Goal: Information Seeking & Learning: Find specific fact

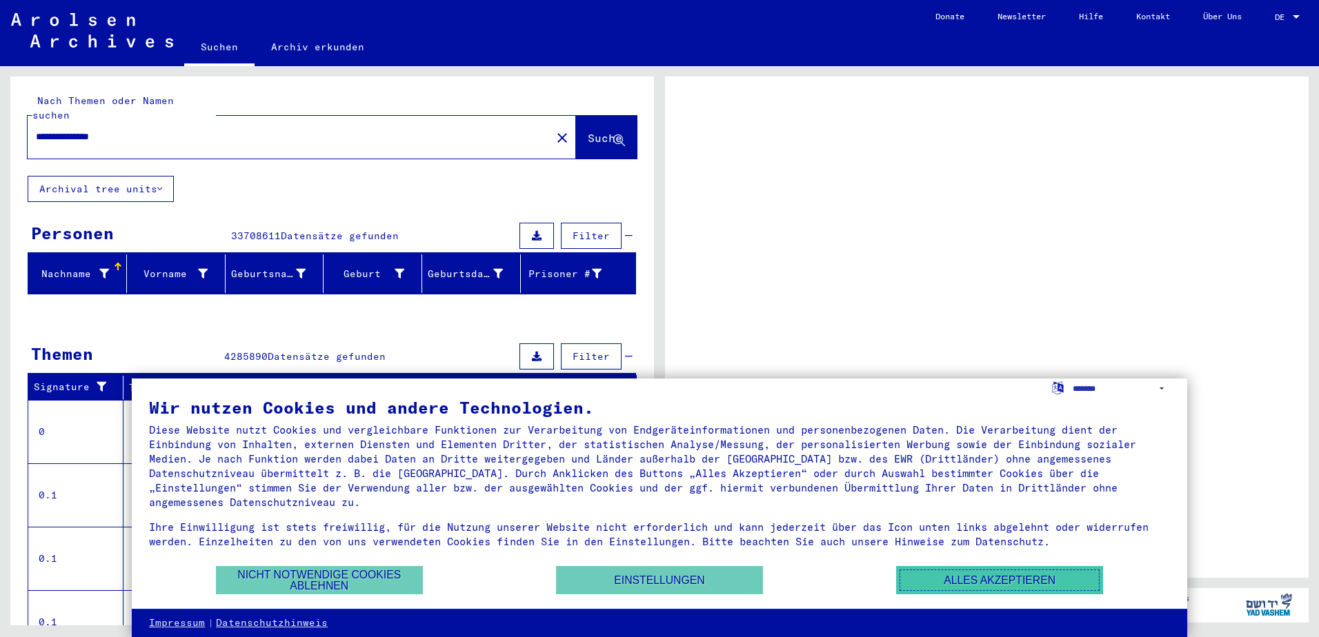
click at [933, 581] on button "Alles akzeptieren" at bounding box center [999, 580] width 207 height 28
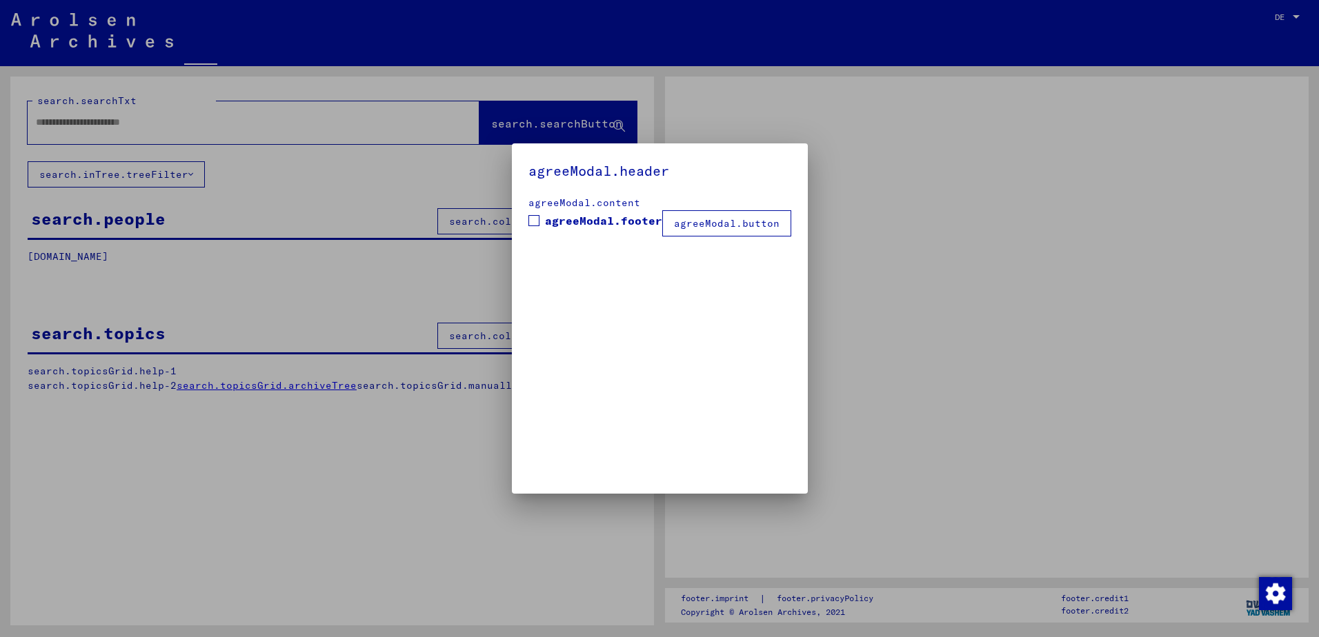
type input "**********"
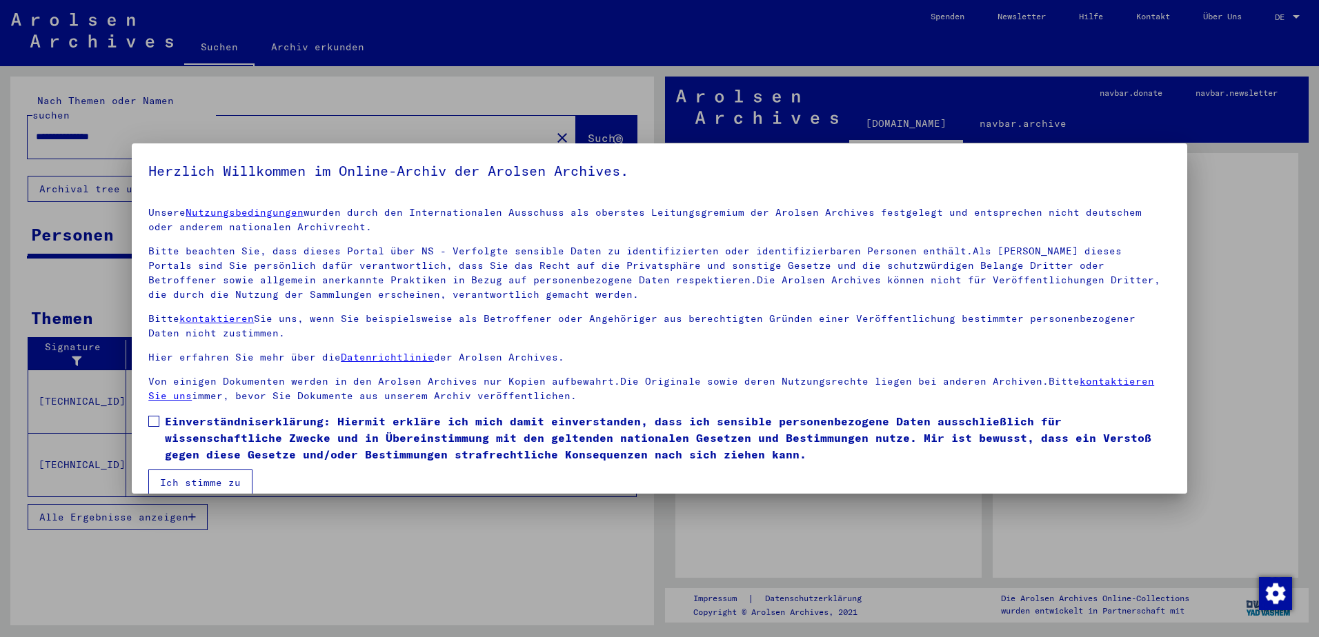
click at [155, 422] on span at bounding box center [153, 421] width 11 height 11
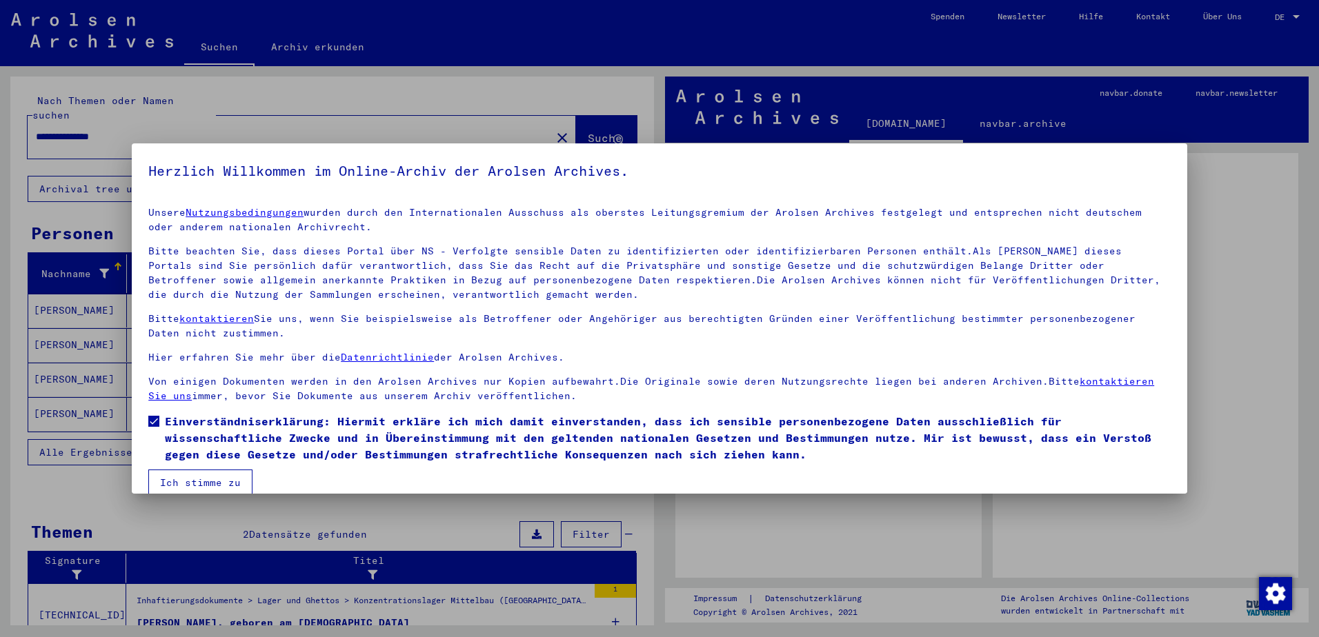
click at [211, 478] on button "Ich stimme zu" at bounding box center [200, 483] width 104 height 26
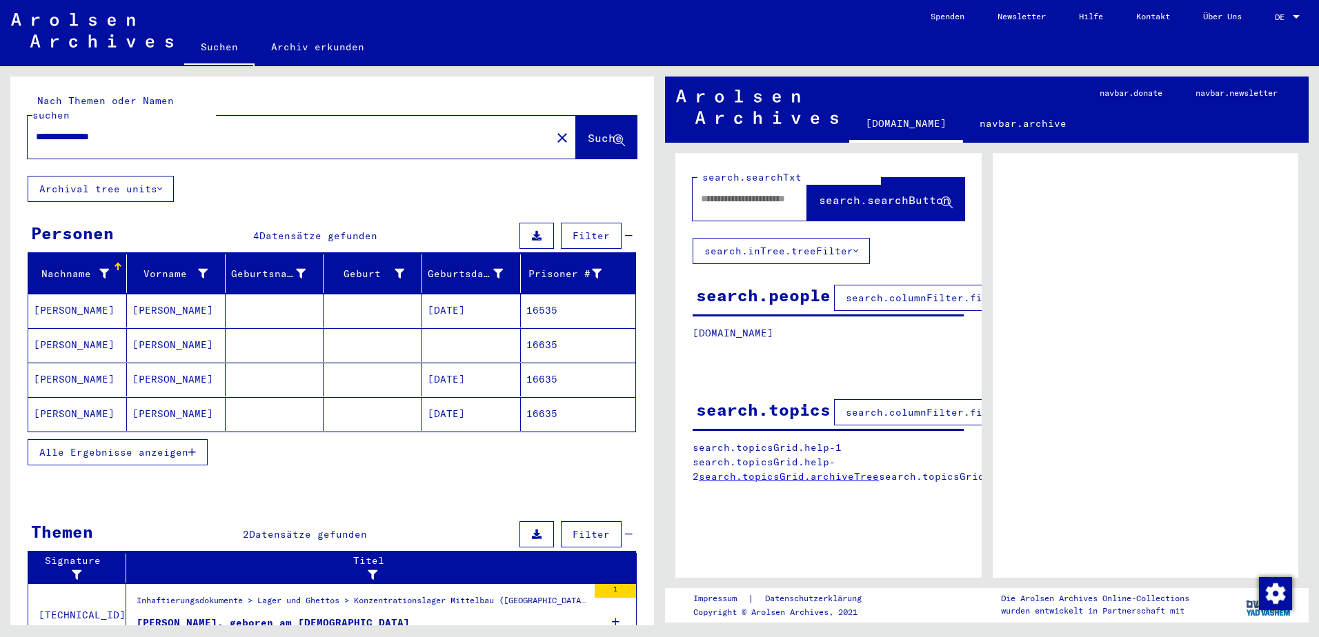
click at [469, 297] on mat-cell "[DATE]" at bounding box center [471, 311] width 99 height 34
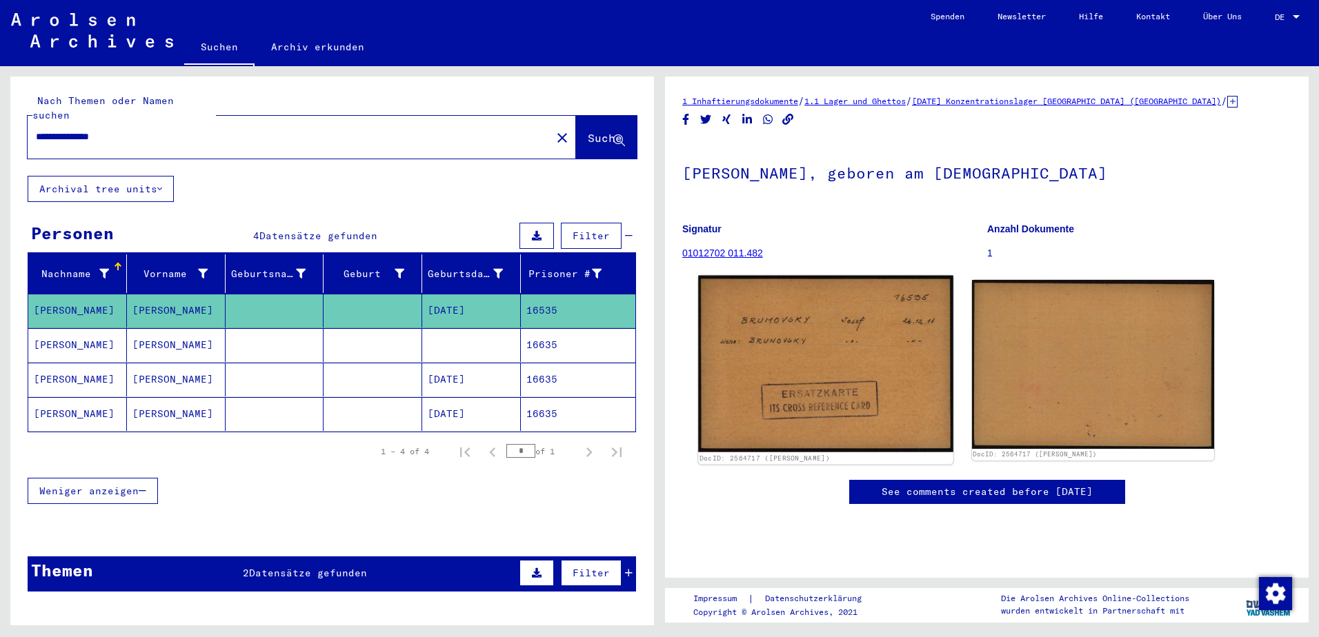
click at [779, 336] on img at bounding box center [825, 364] width 255 height 177
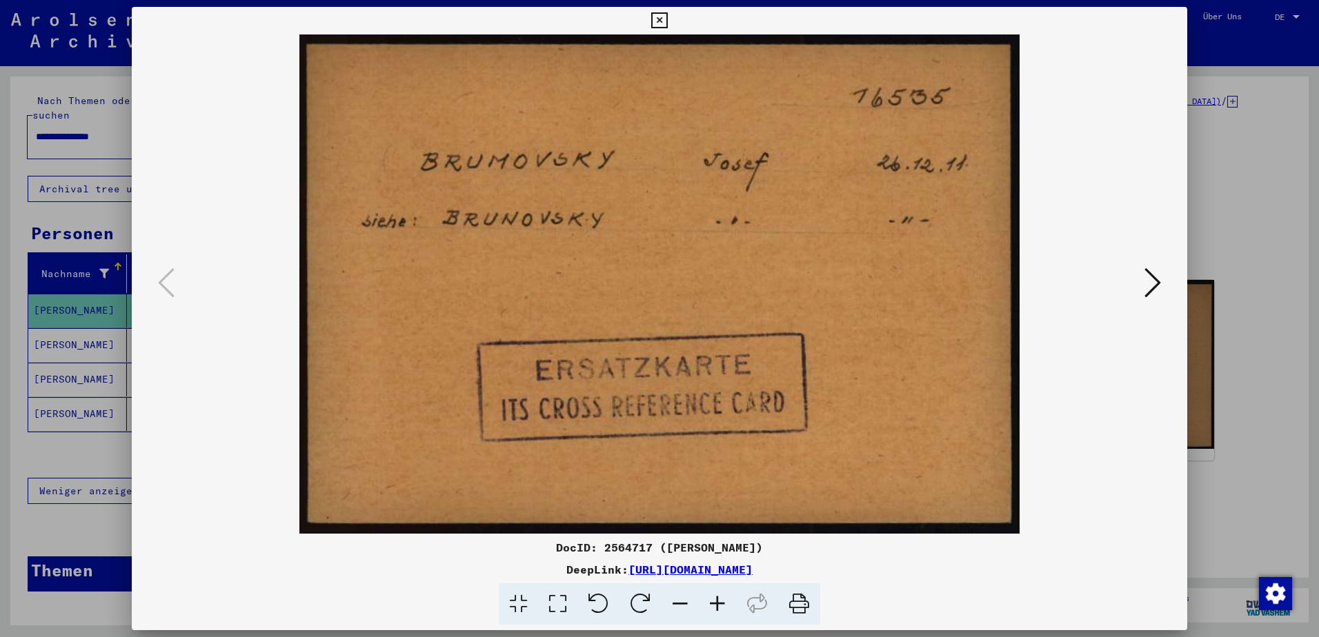
click at [660, 25] on icon at bounding box center [659, 20] width 16 height 17
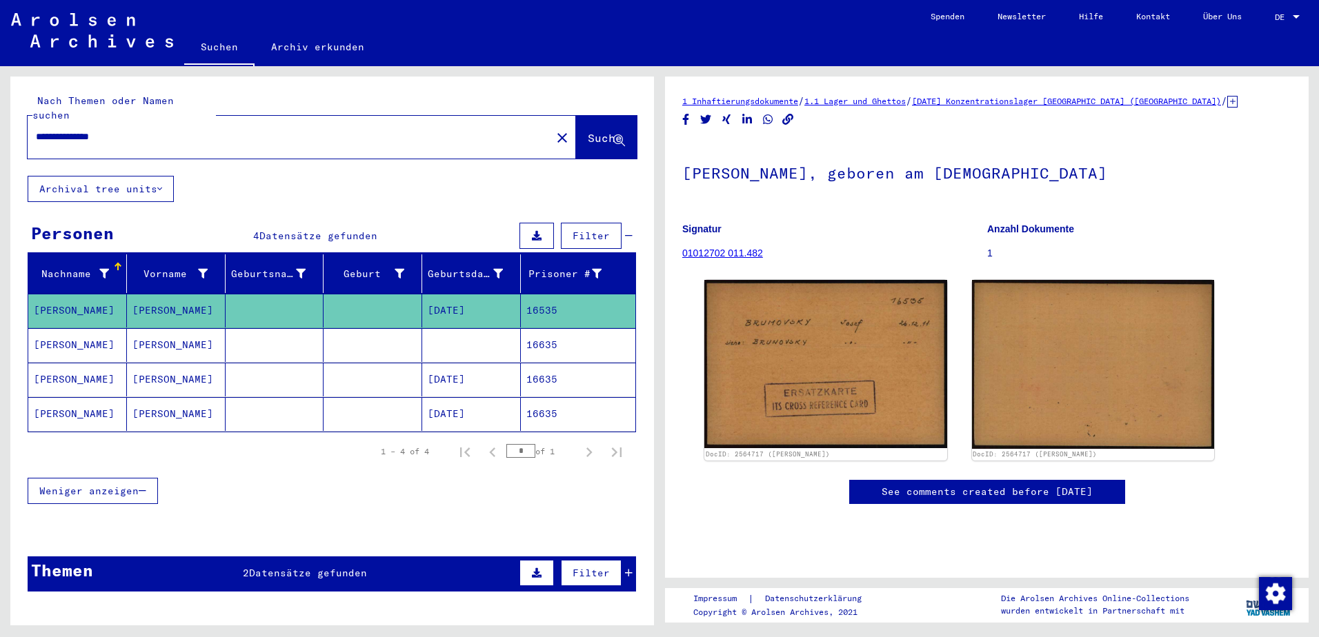
click at [545, 339] on mat-cell "16635" at bounding box center [578, 345] width 114 height 34
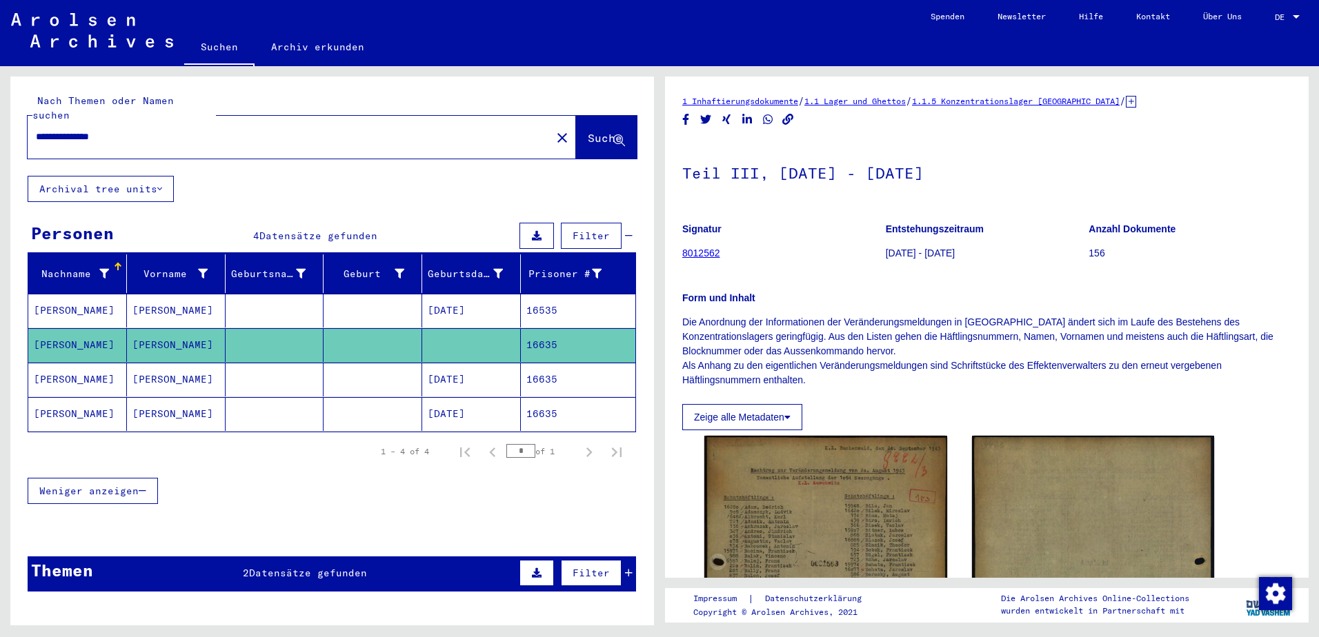
click at [550, 363] on mat-cell "16635" at bounding box center [578, 380] width 114 height 34
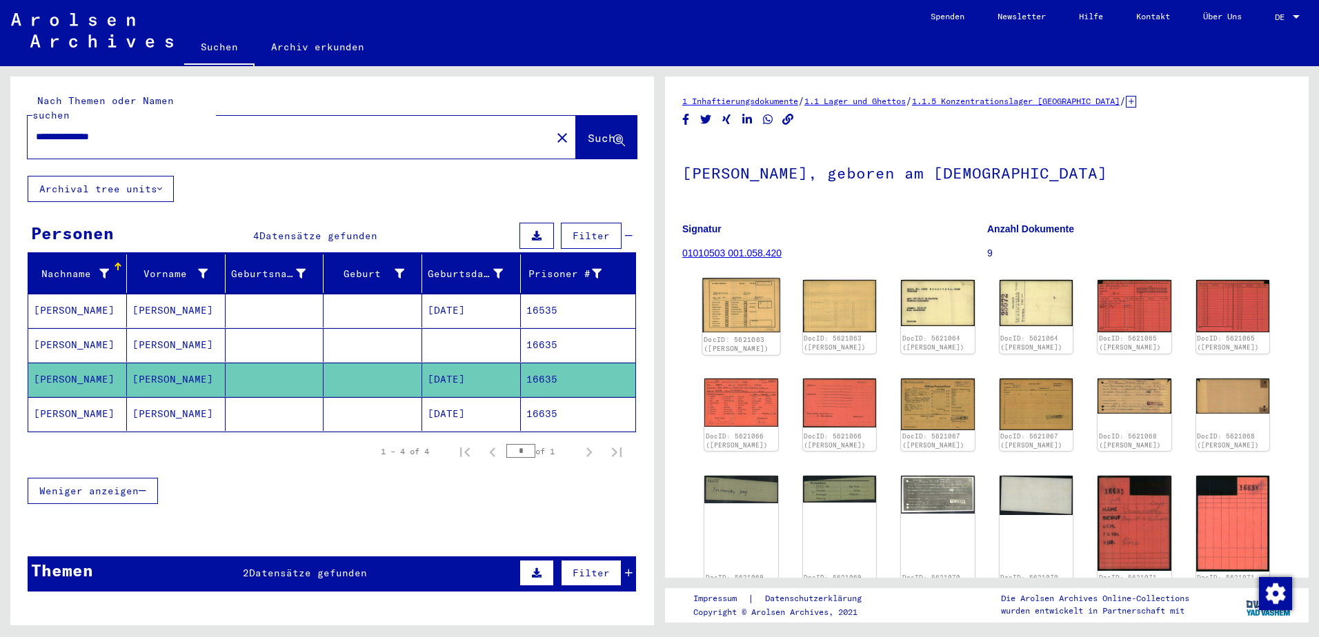
click at [719, 297] on img at bounding box center [740, 306] width 77 height 54
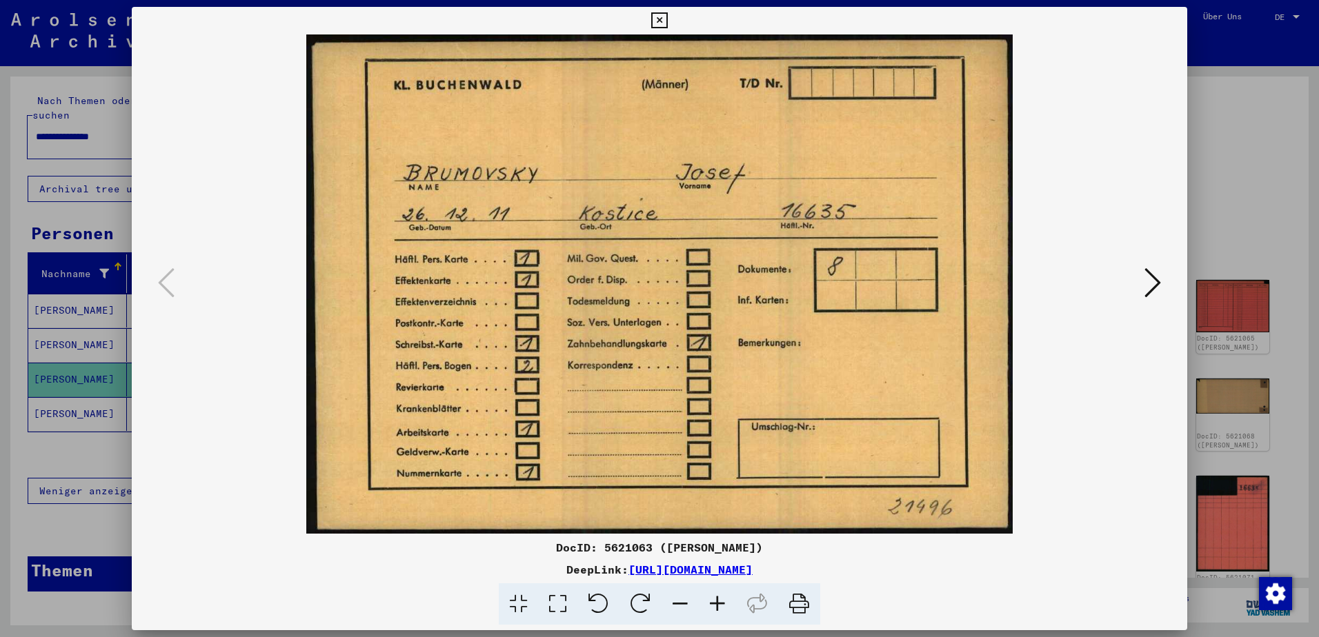
click at [1148, 281] on icon at bounding box center [1152, 282] width 17 height 33
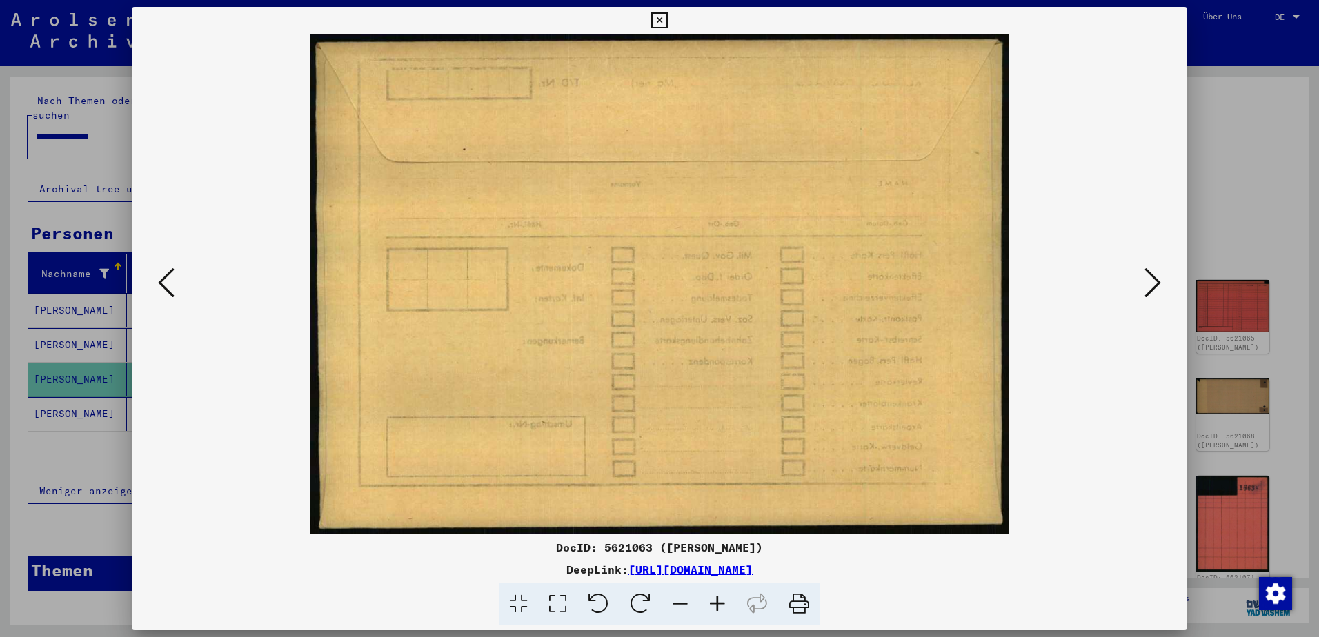
click at [1148, 281] on icon at bounding box center [1152, 282] width 17 height 33
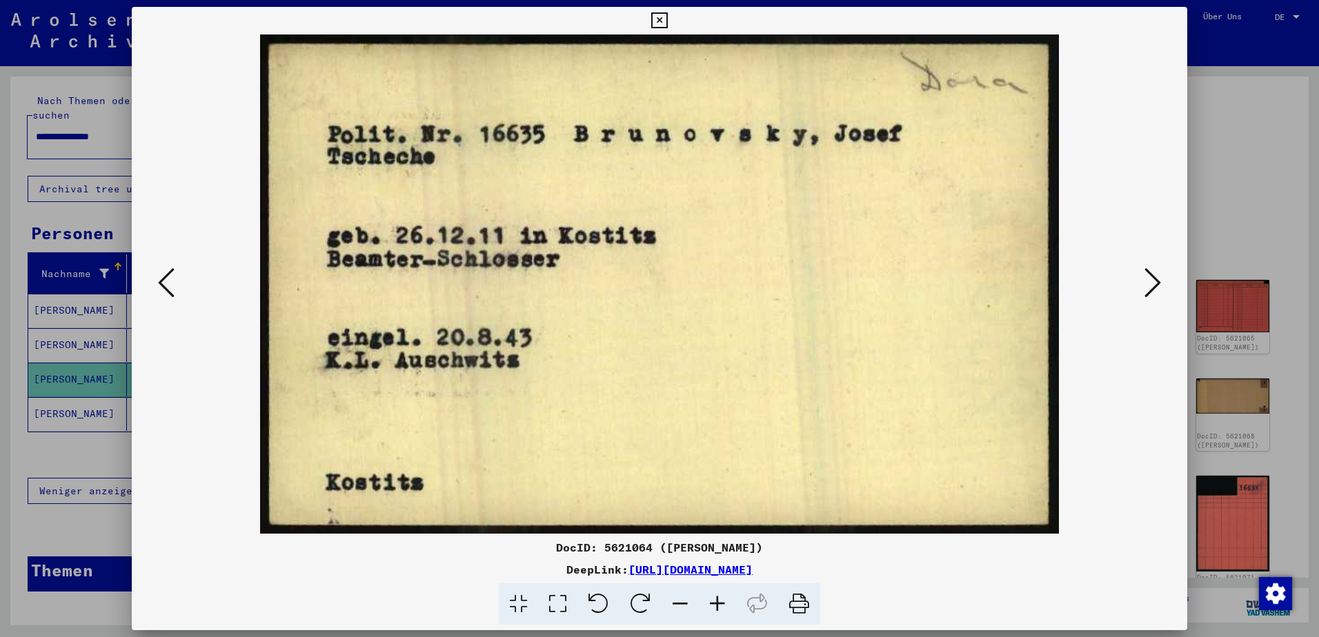
click at [1148, 281] on icon at bounding box center [1152, 282] width 17 height 33
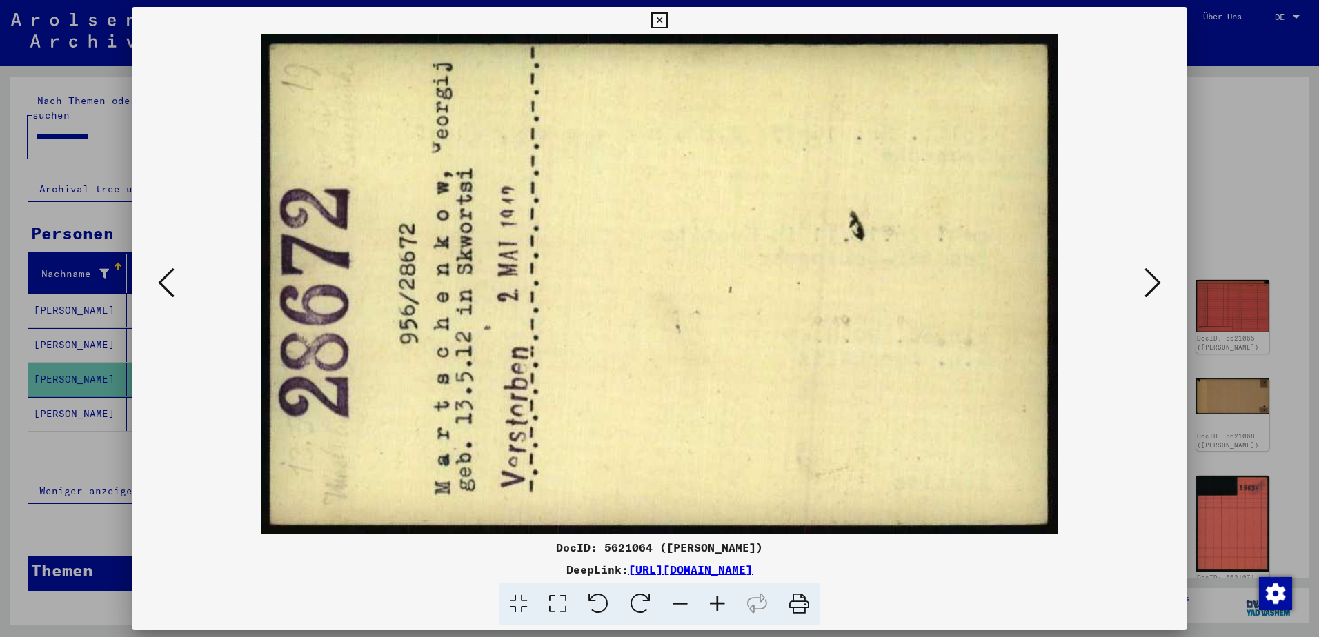
click at [1148, 281] on icon at bounding box center [1152, 282] width 17 height 33
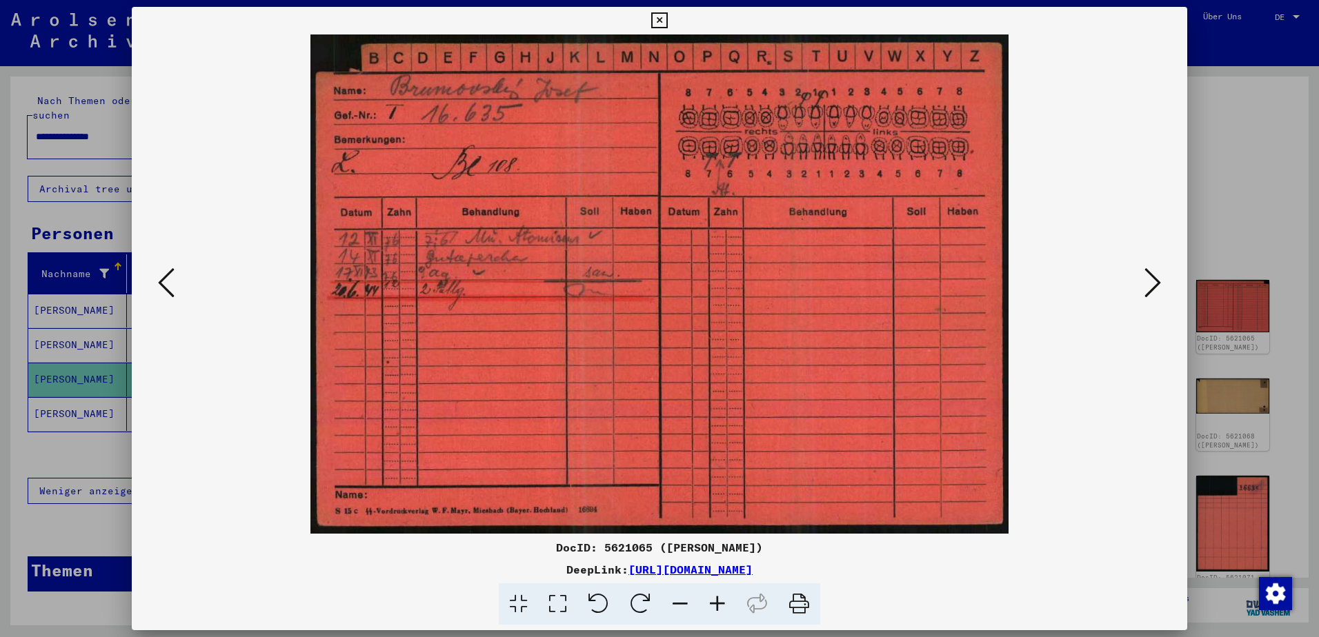
click at [1148, 281] on icon at bounding box center [1152, 282] width 17 height 33
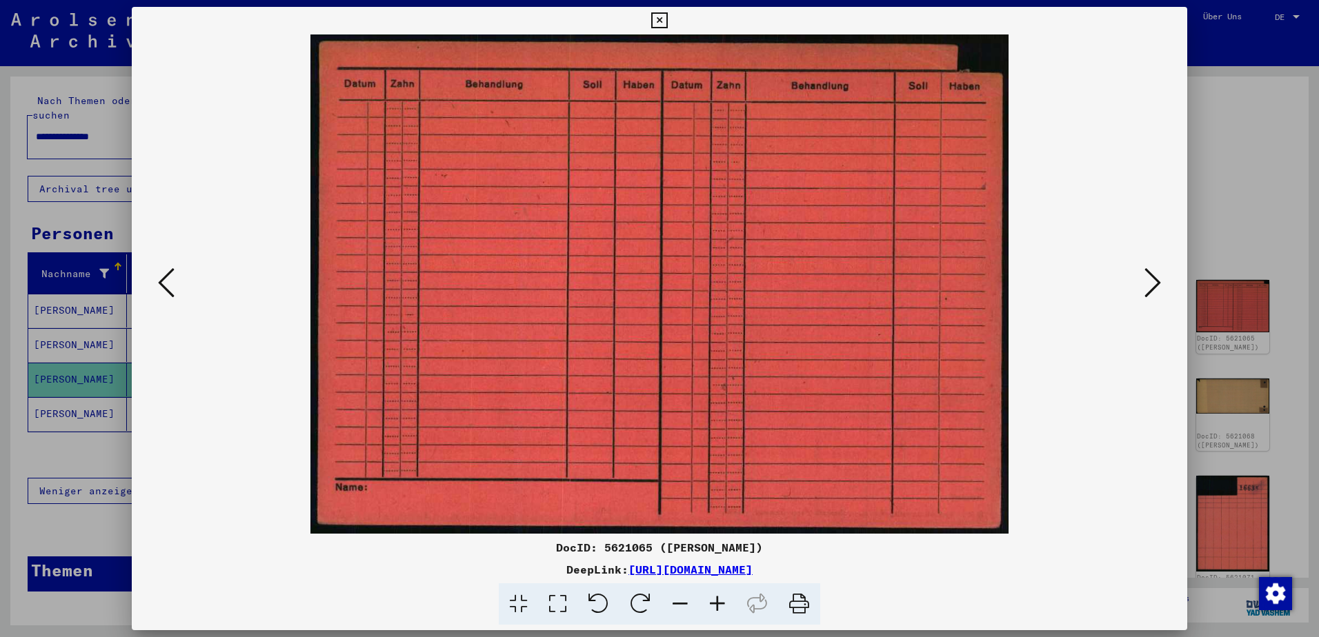
click at [1148, 281] on icon at bounding box center [1152, 282] width 17 height 33
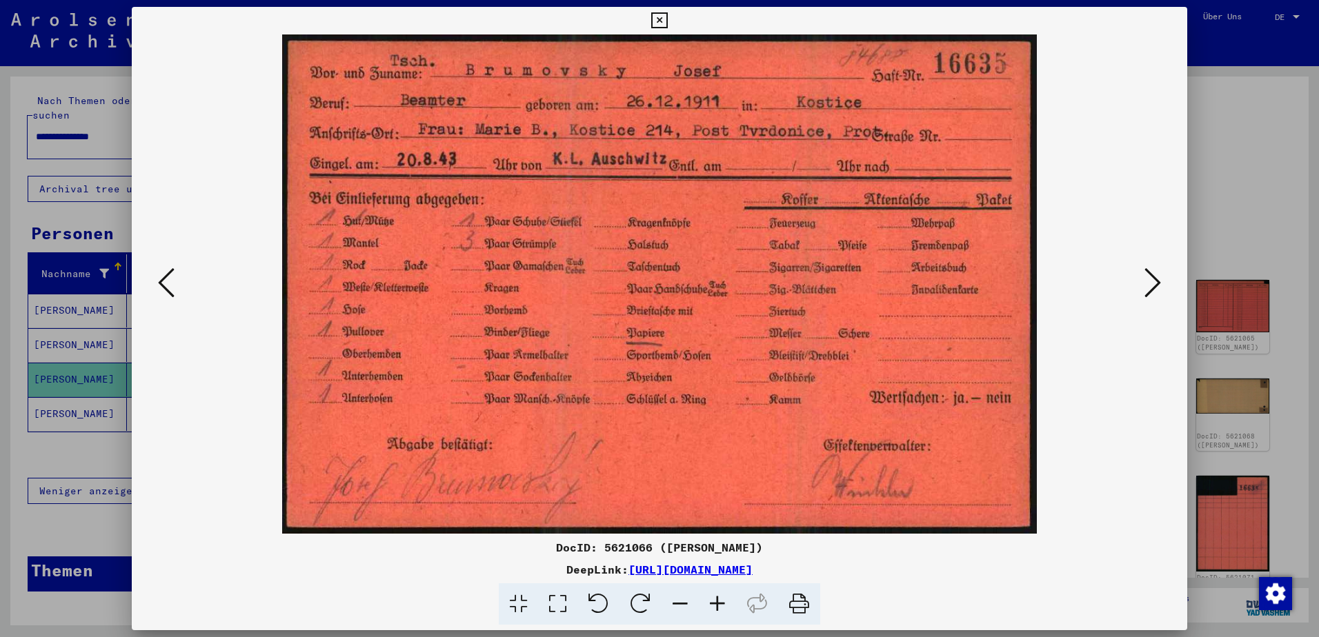
click at [1146, 278] on icon at bounding box center [1152, 282] width 17 height 33
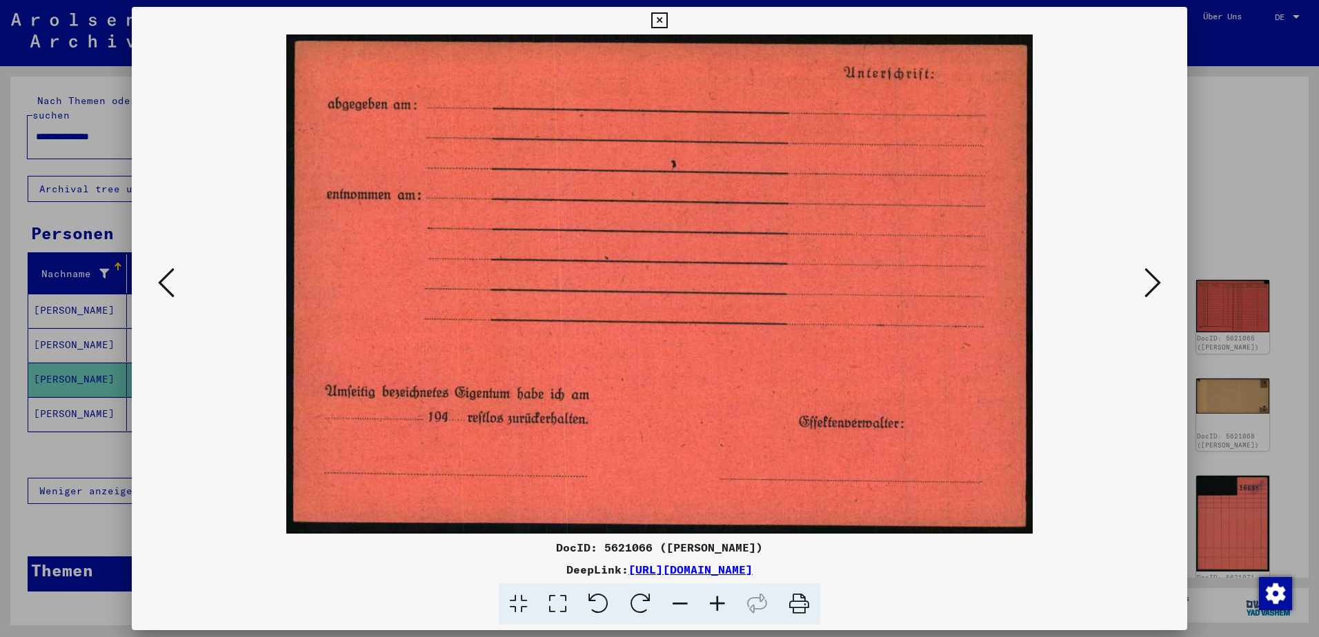
click at [1146, 278] on icon at bounding box center [1152, 282] width 17 height 33
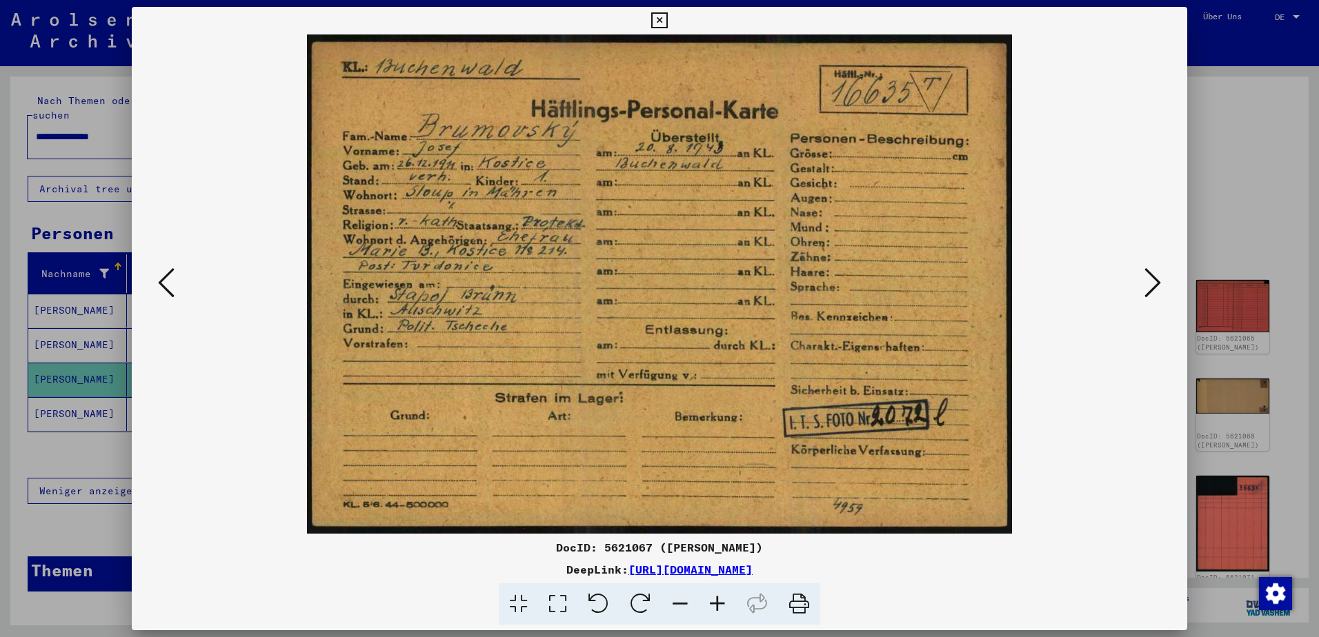
click at [1146, 278] on icon at bounding box center [1152, 282] width 17 height 33
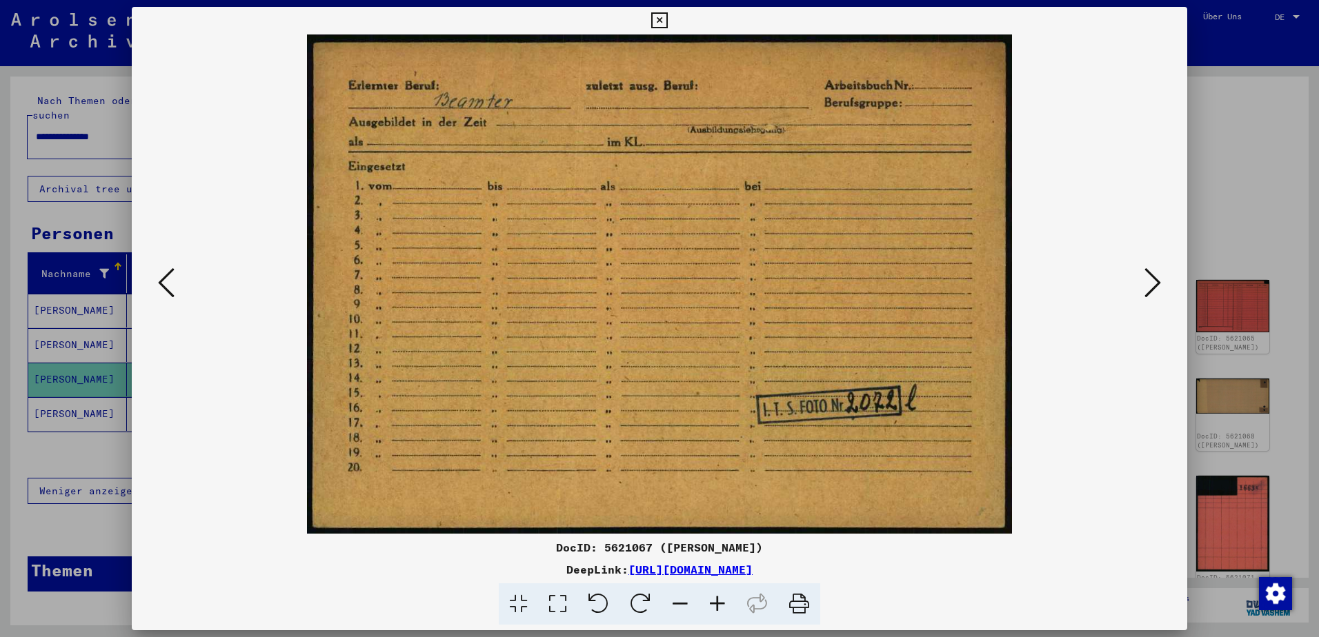
click at [1146, 278] on icon at bounding box center [1152, 282] width 17 height 33
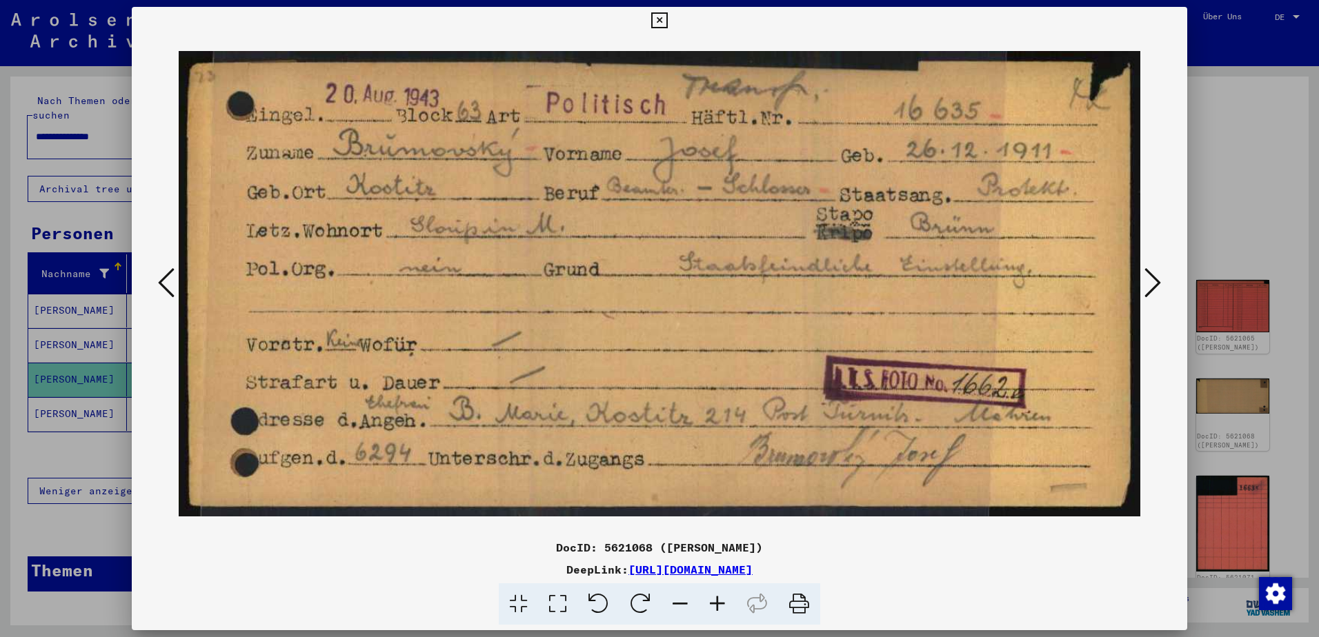
click at [1146, 278] on icon at bounding box center [1152, 282] width 17 height 33
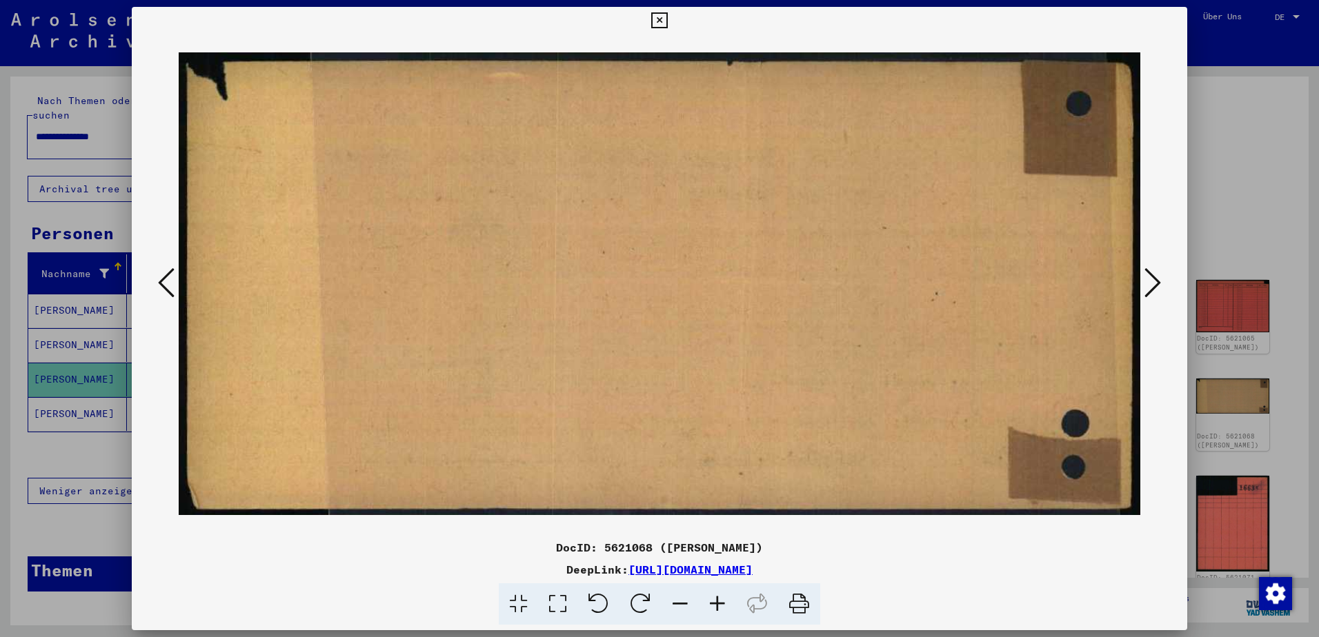
click at [1146, 278] on icon at bounding box center [1152, 282] width 17 height 33
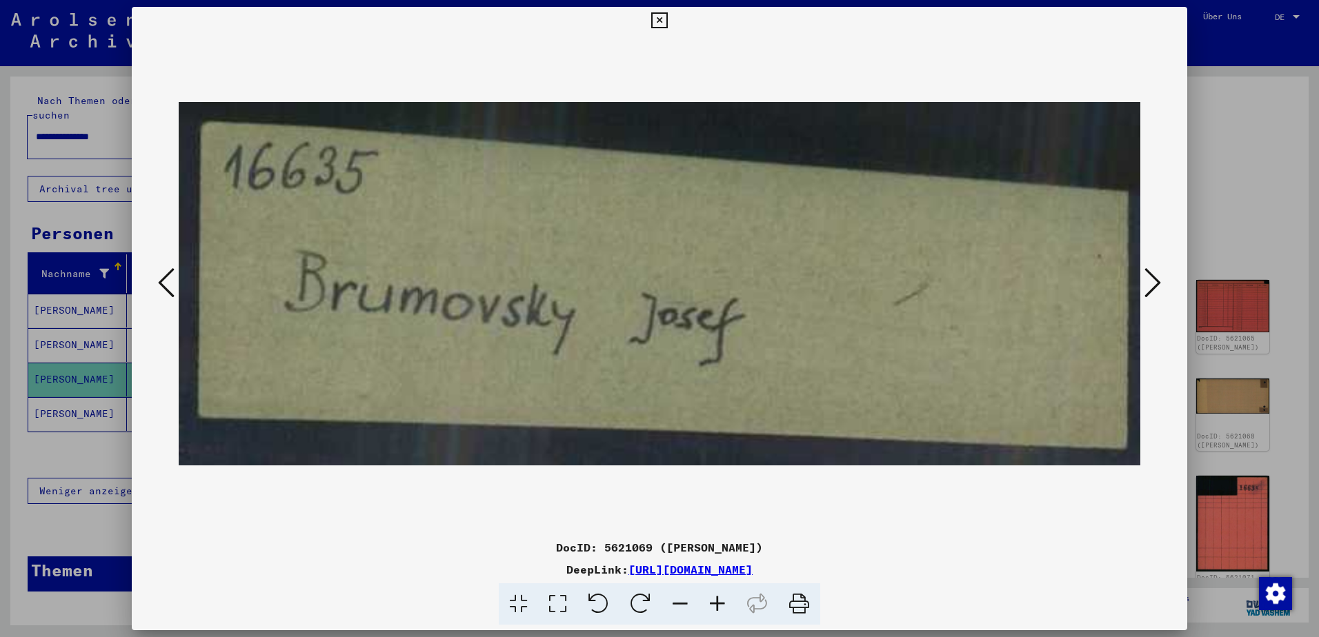
click at [1146, 278] on icon at bounding box center [1152, 282] width 17 height 33
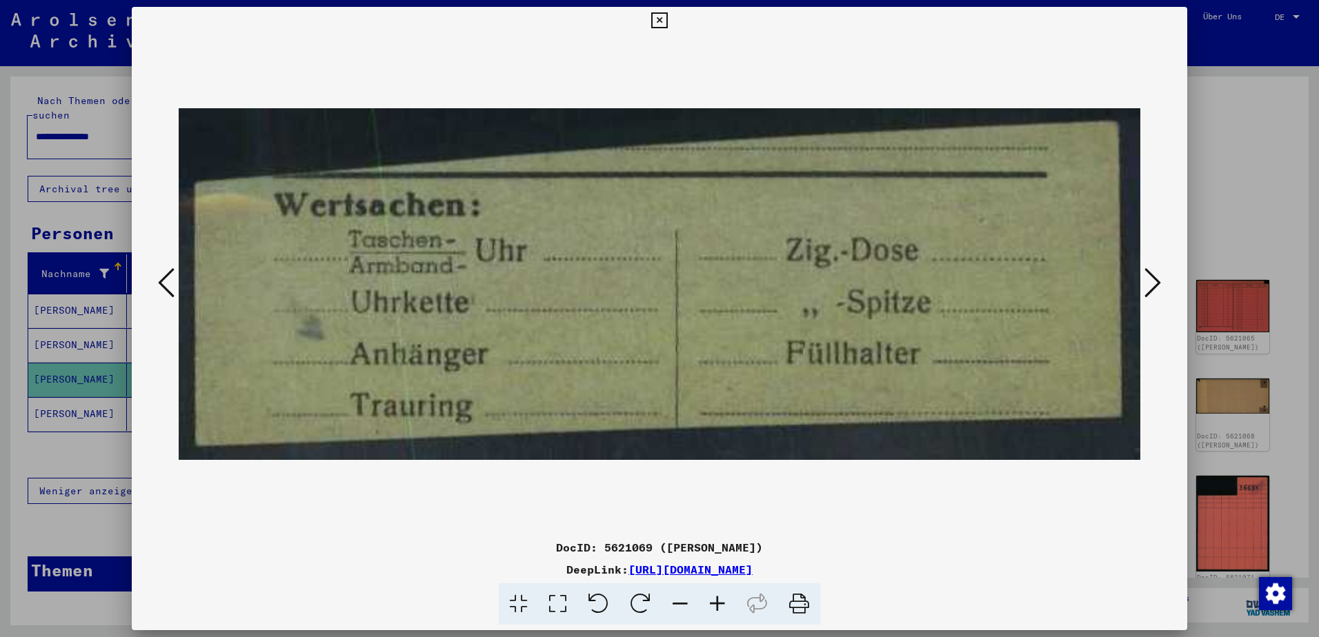
click at [1146, 278] on icon at bounding box center [1152, 282] width 17 height 33
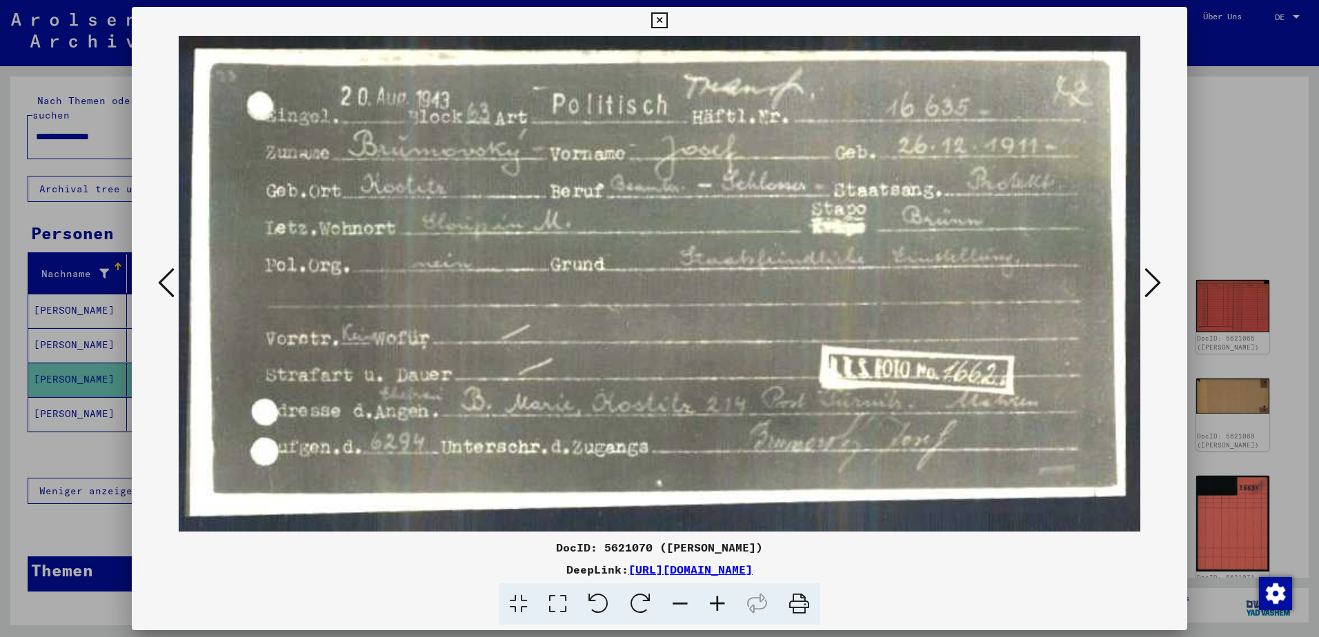
click at [1146, 278] on icon at bounding box center [1152, 282] width 17 height 33
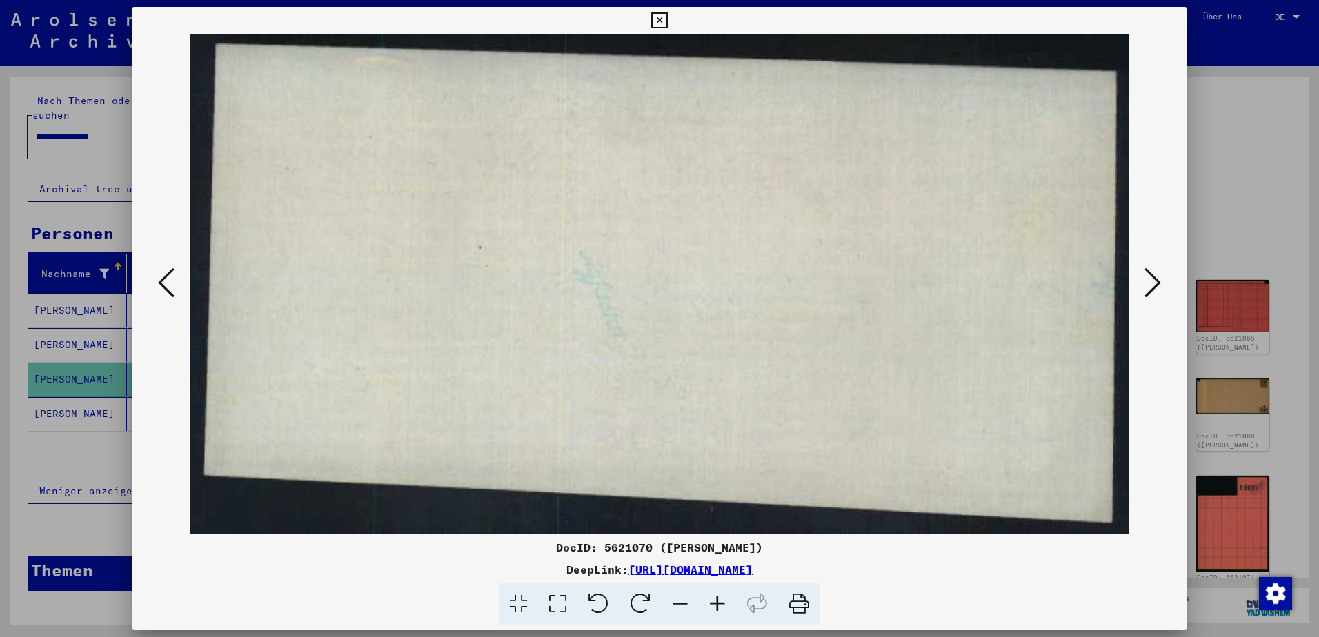
click at [1146, 278] on icon at bounding box center [1152, 282] width 17 height 33
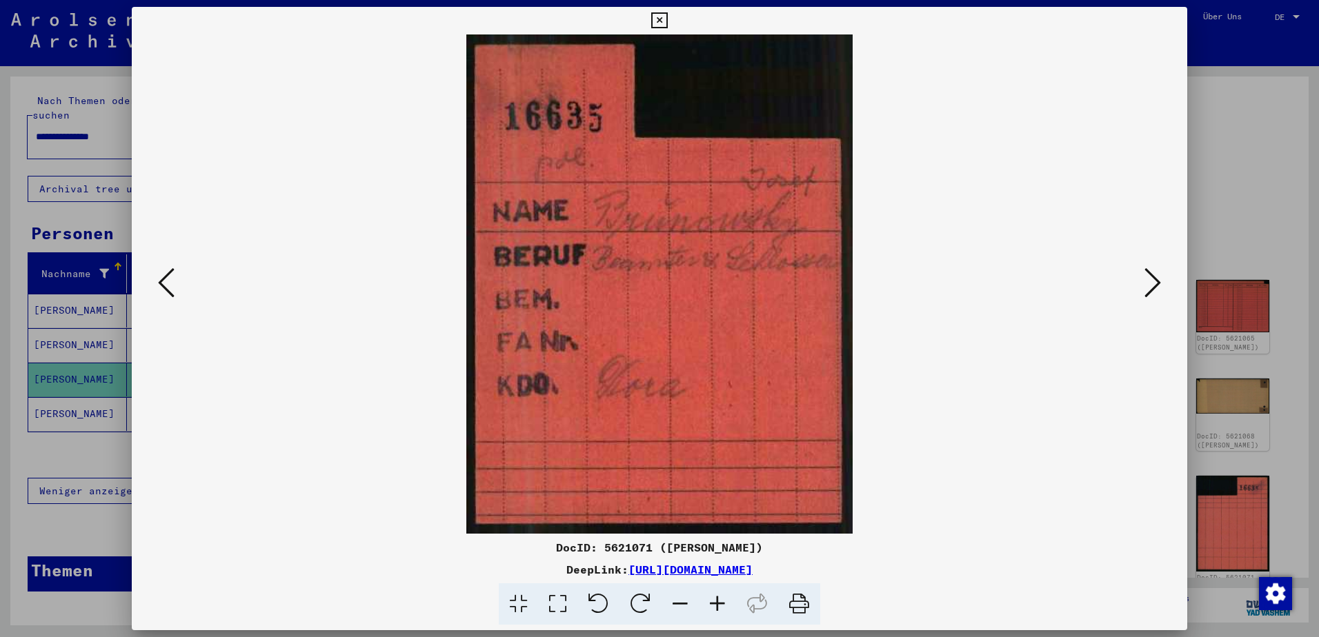
click at [1146, 278] on icon at bounding box center [1152, 282] width 17 height 33
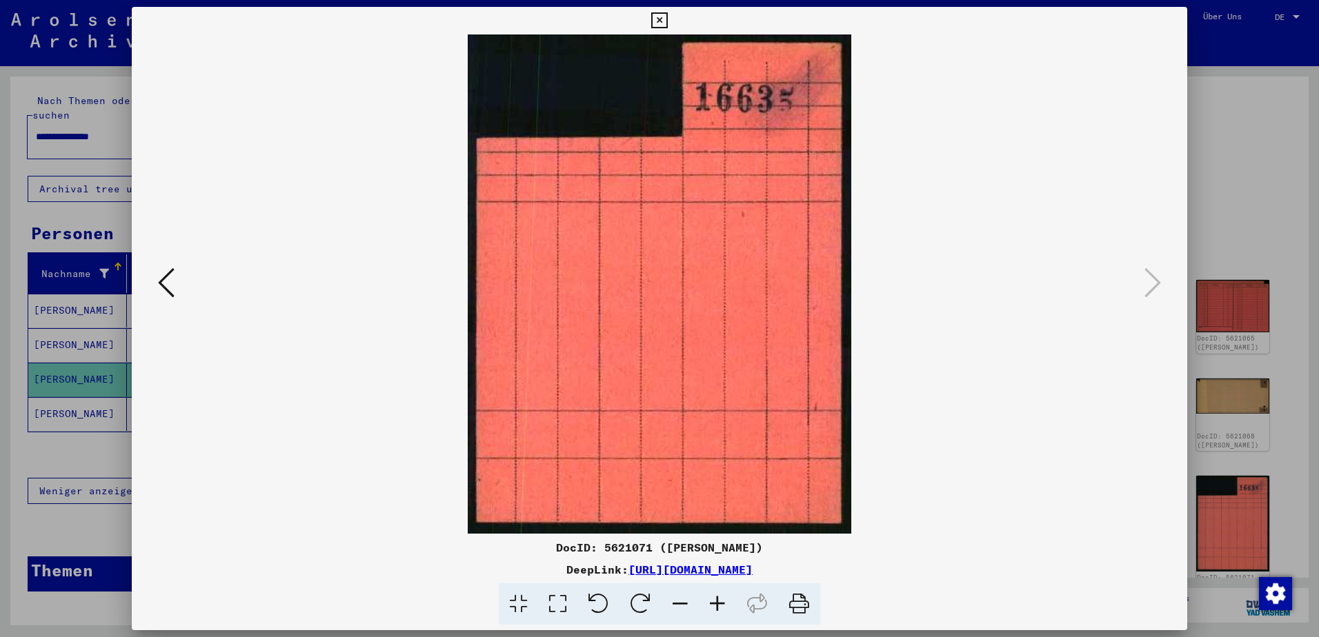
click at [665, 23] on icon at bounding box center [659, 20] width 16 height 17
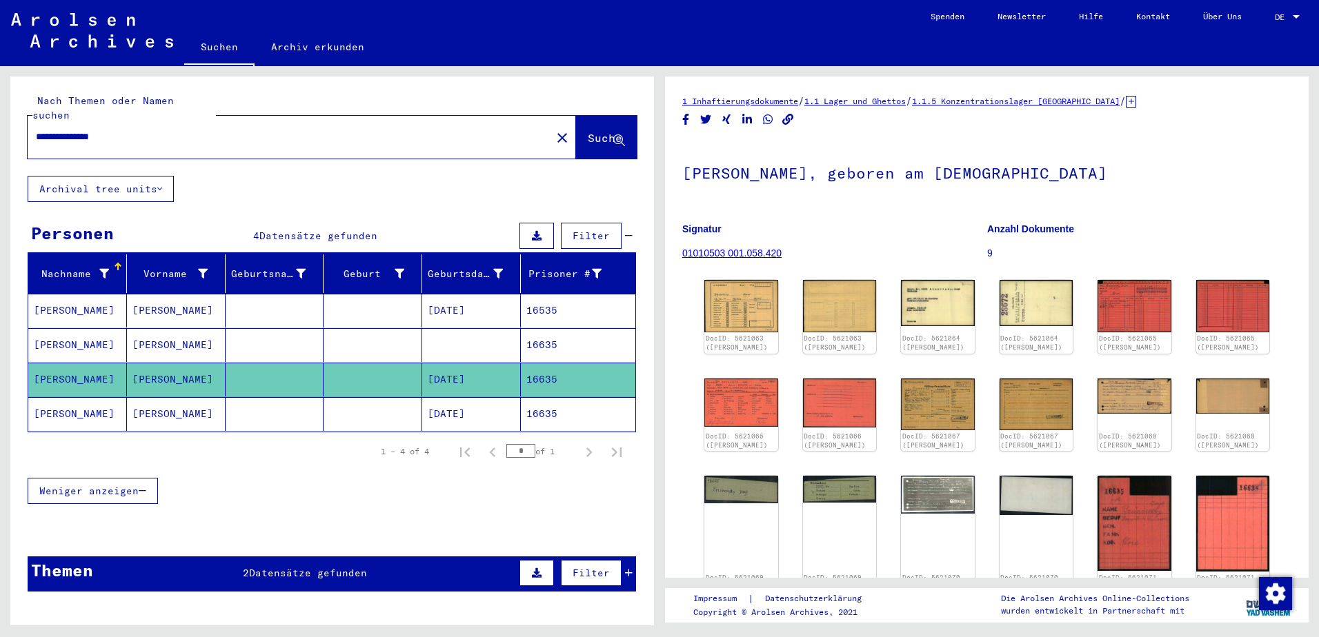
click at [572, 404] on mat-cell "16635" at bounding box center [578, 414] width 114 height 34
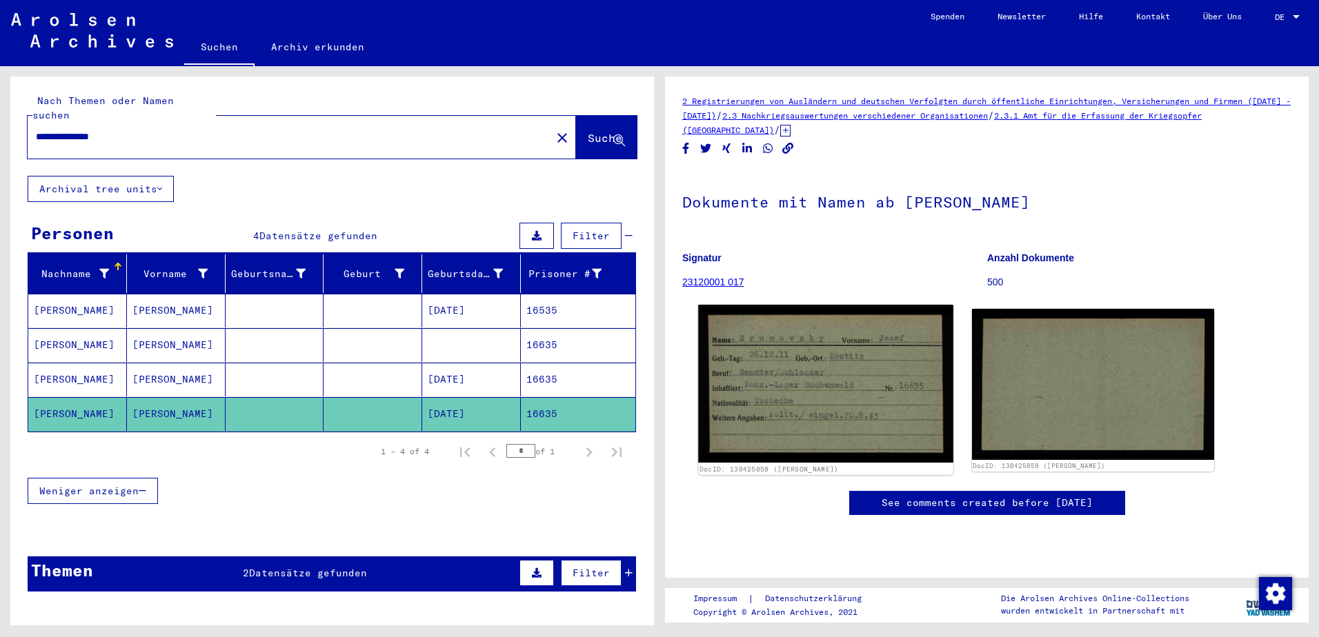
click at [850, 388] on img at bounding box center [825, 384] width 255 height 158
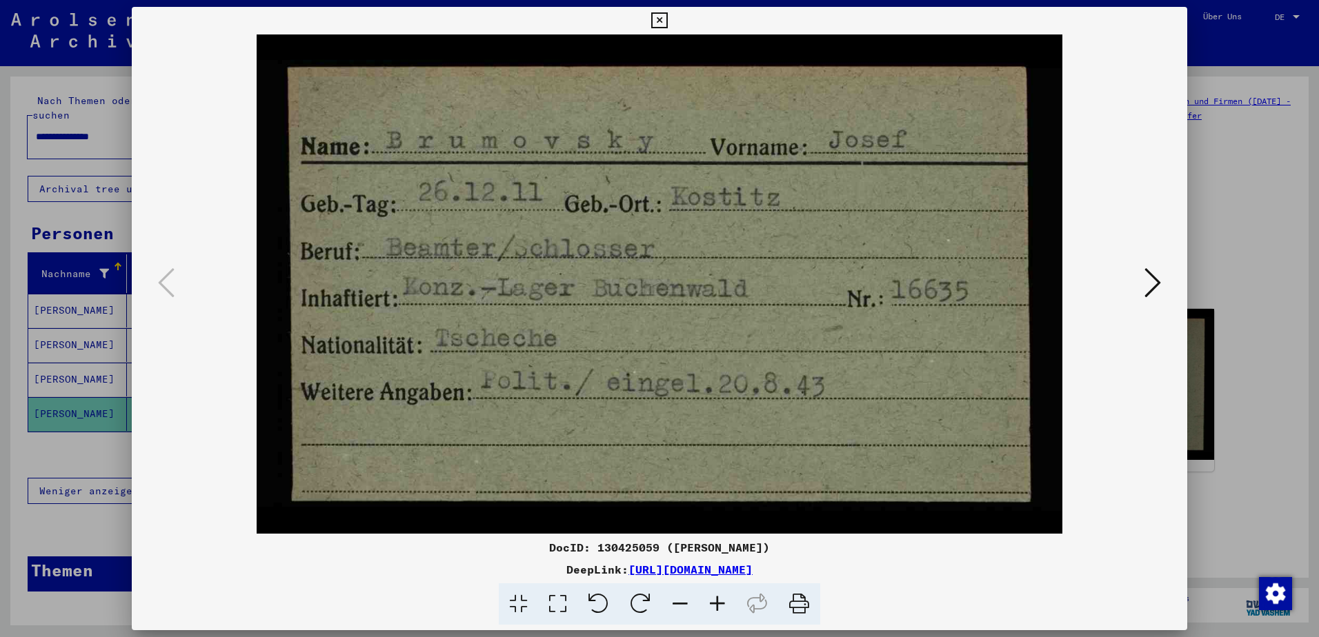
click at [660, 20] on icon at bounding box center [659, 20] width 16 height 17
